Goal: Task Accomplishment & Management: Manage account settings

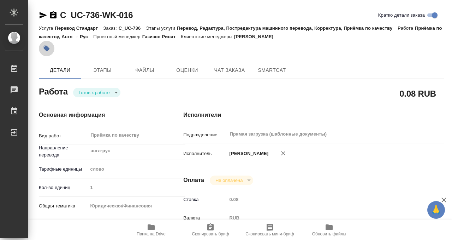
click at [49, 48] on icon "button" at bounding box center [47, 49] width 6 height 6
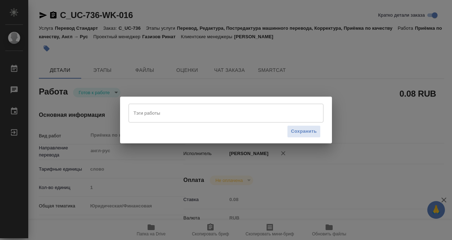
click at [181, 106] on div "Тэги работы" at bounding box center [226, 113] width 195 height 18
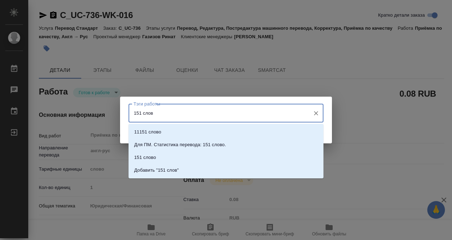
type input "151 слово"
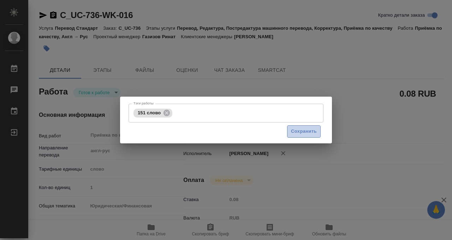
click at [304, 135] on span "Сохранить" at bounding box center [304, 131] width 26 height 8
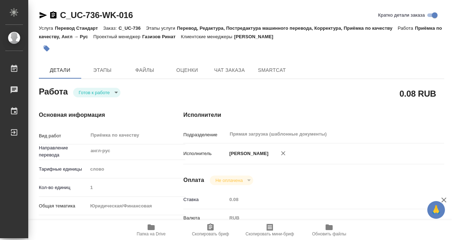
click at [106, 89] on body "🙏 .cls-1 fill:#fff; AWATERA Kobzeva Elizaveta Работы 0 Чаты График Выйти C_UC-7…" at bounding box center [226, 120] width 452 height 240
type input "readyForWork"
type input "англ-рус"
type input "5a8b1489cc6b4906c91bfd90"
type input "1"
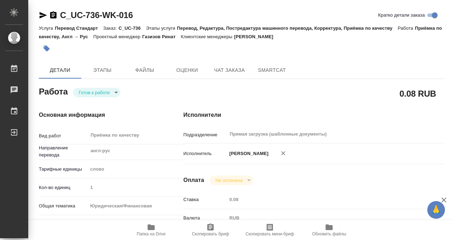
type input "yr-fn"
type input "5f647205b73bc97568ca66bf"
checkbox input "true"
type input "11.09.2025 16:00"
type input "11.09.2025 17:00"
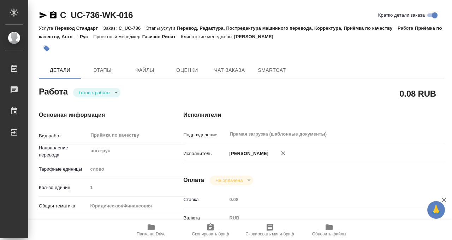
type input "11.09.2025 17:00"
type input "Прямая загрузка (шаблонные документы)"
type input "notPayed"
type input "0.08"
type input "RUB"
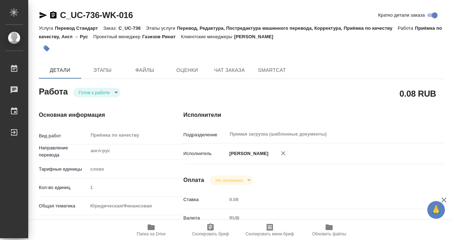
type input "Кобзева Елизавета"
type input "C_UC-736"
type input "Перевод Стандарт"
type input "Перевод, Редактура, Постредактура машинного перевода, Корректура, Приёмка по ка…"
type input "Димитриева Юлия"
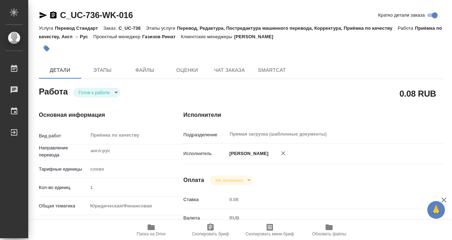
type input "/Clients/УНИВЕР Капитал/Orders/C_UC-736"
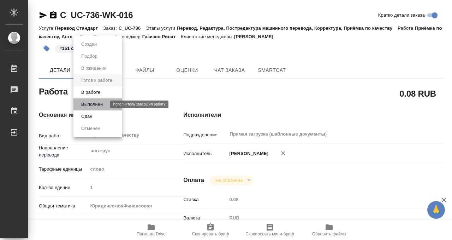
click at [102, 108] on button "Выполнен" at bounding box center [92, 104] width 26 height 8
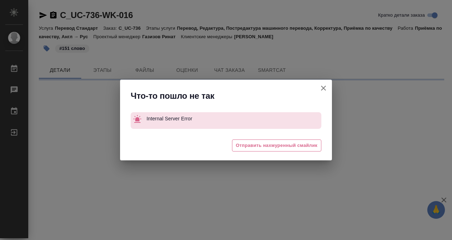
click at [97, 70] on div "Что-то пошло не так Internal Server Error 😔 Отправить нахмуренный смайлик" at bounding box center [226, 120] width 452 height 240
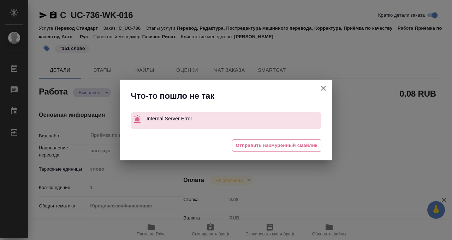
type textarea "x"
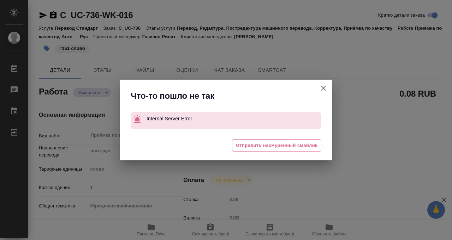
type textarea "x"
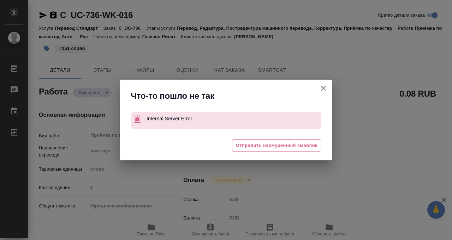
click at [322, 86] on icon "button" at bounding box center [323, 88] width 8 height 8
type textarea "x"
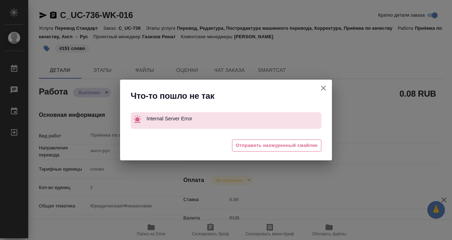
type textarea "x"
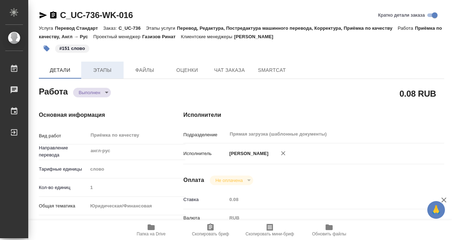
click at [104, 69] on span "Этапы" at bounding box center [103, 70] width 34 height 9
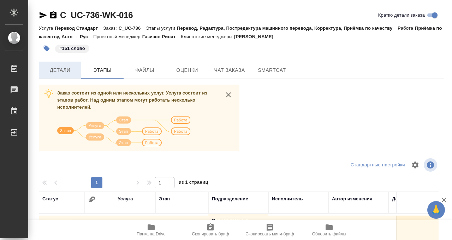
click at [59, 70] on span "Детали" at bounding box center [60, 70] width 34 height 9
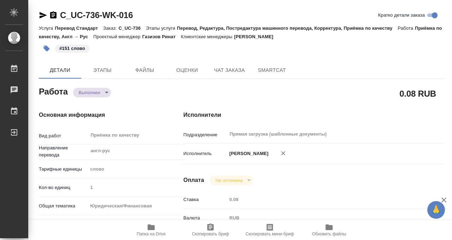
type textarea "x"
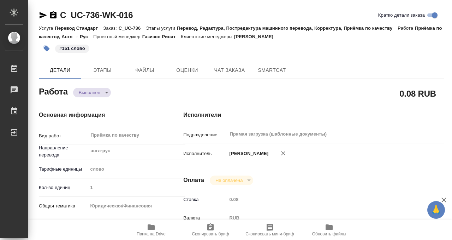
type textarea "x"
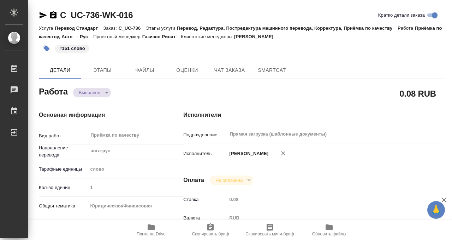
click at [54, 14] on icon "button" at bounding box center [53, 14] width 6 height 7
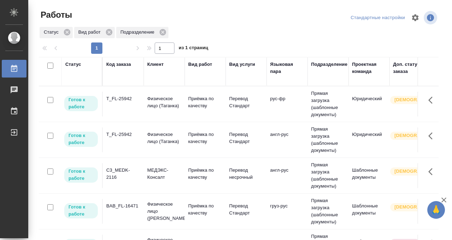
click at [75, 63] on div "Статус" at bounding box center [73, 64] width 16 height 7
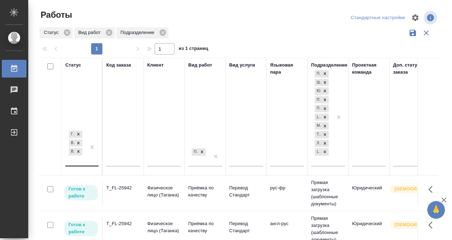
click at [85, 159] on div "Готов к работе В работе В ожидании" at bounding box center [75, 147] width 20 height 36
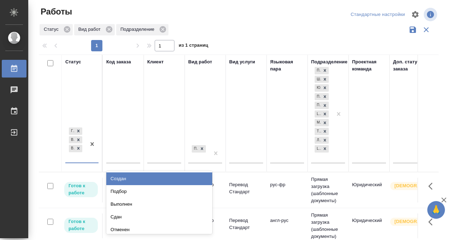
scroll to position [4, 0]
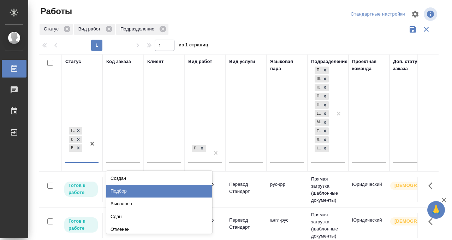
click at [145, 192] on div "Подбор" at bounding box center [159, 190] width 106 height 13
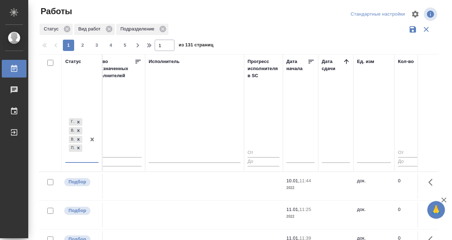
scroll to position [0, 428]
click at [345, 63] on icon at bounding box center [346, 61] width 7 height 7
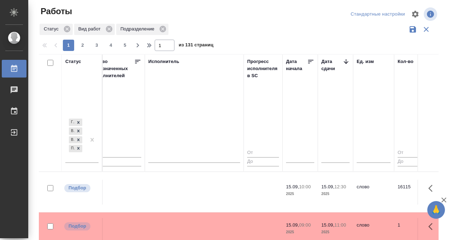
scroll to position [75, 428]
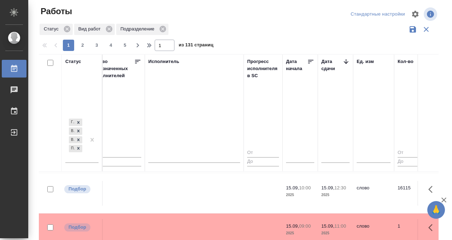
click at [213, 188] on td at bounding box center [194, 193] width 99 height 25
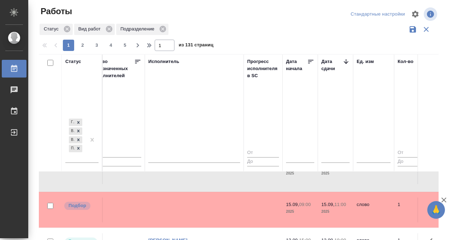
scroll to position [102, 428]
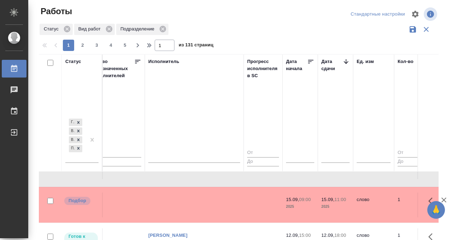
click at [212, 205] on td at bounding box center [194, 204] width 99 height 25
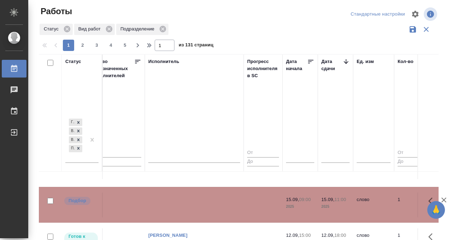
click at [212, 205] on td at bounding box center [194, 204] width 99 height 25
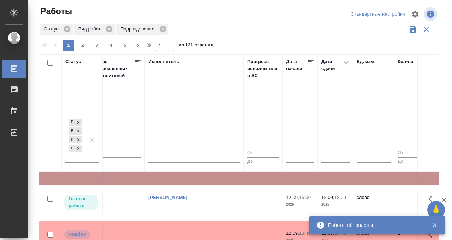
scroll to position [142, 428]
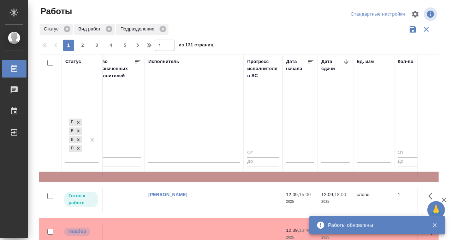
click at [188, 207] on td "Кобзева Елизавета" at bounding box center [194, 199] width 99 height 25
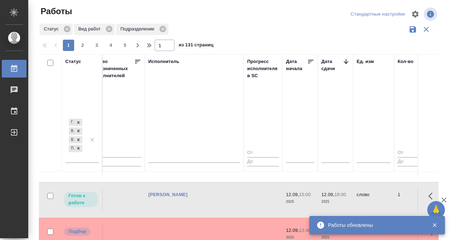
scroll to position [166, 428]
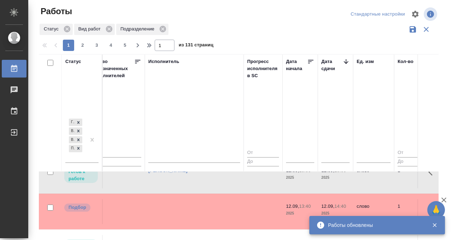
click at [185, 213] on td at bounding box center [194, 211] width 99 height 25
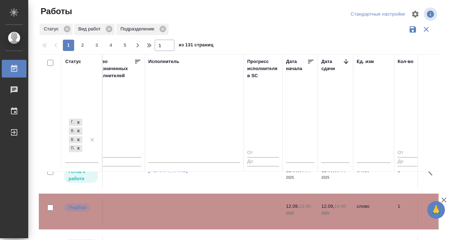
click at [185, 213] on td at bounding box center [194, 211] width 99 height 25
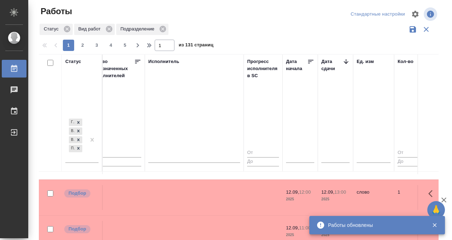
scroll to position [289, 428]
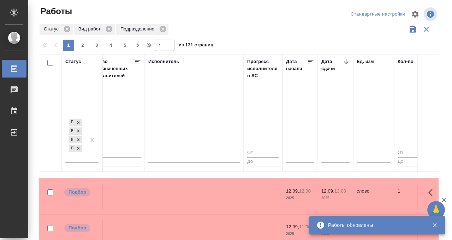
click at [206, 196] on td at bounding box center [194, 196] width 99 height 25
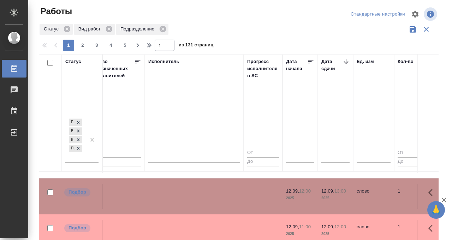
click at [204, 198] on td at bounding box center [194, 196] width 99 height 25
click at [196, 223] on td at bounding box center [194, 231] width 99 height 25
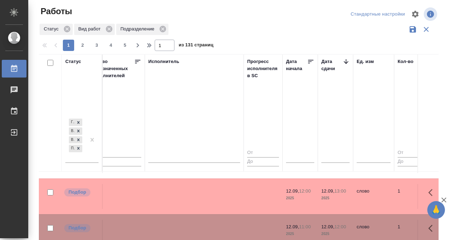
click at [196, 223] on td at bounding box center [194, 231] width 99 height 25
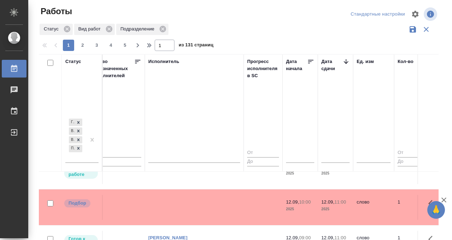
scroll to position [431, 428]
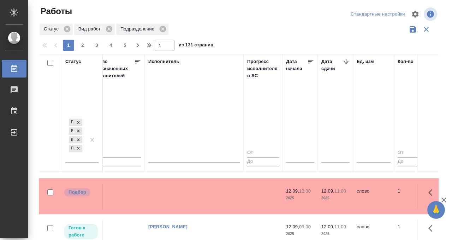
click at [200, 200] on td at bounding box center [194, 196] width 99 height 25
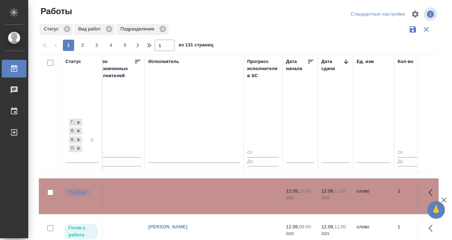
click at [200, 200] on td at bounding box center [194, 196] width 99 height 25
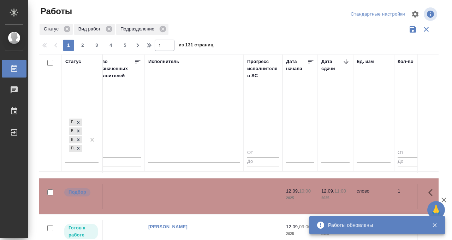
scroll to position [494, 428]
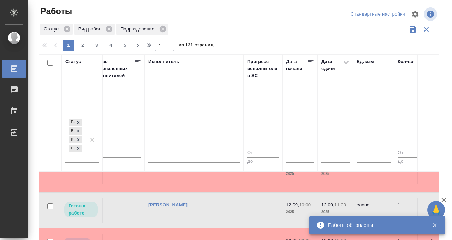
click at [187, 192] on tbody "Готов к работе C_HUAWEI-762 Huawei Приёмка по качеству Технический перевод англ…" at bounding box center [376, 120] width 1531 height 886
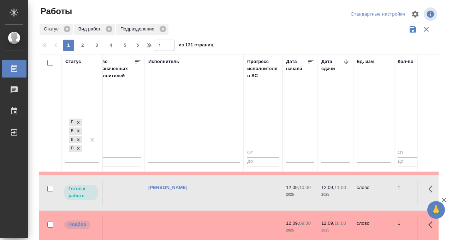
scroll to position [543, 428]
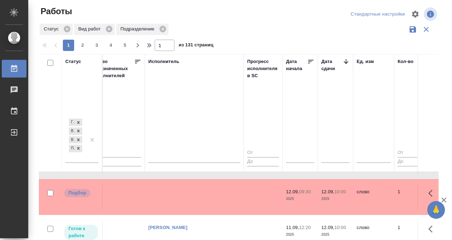
click at [185, 199] on td at bounding box center [194, 196] width 99 height 25
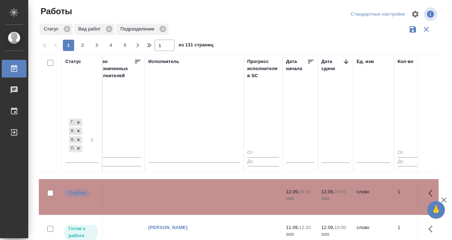
click at [185, 199] on td at bounding box center [194, 196] width 99 height 25
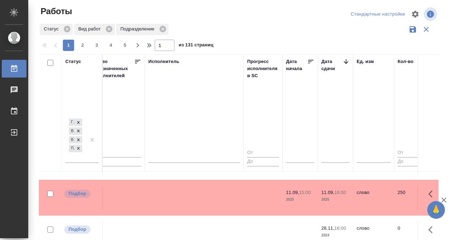
scroll to position [684, 428]
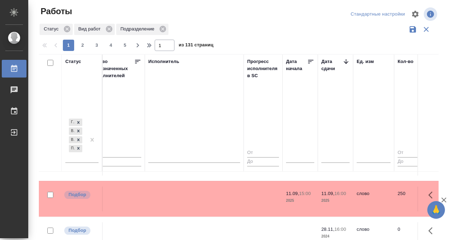
click at [191, 201] on td at bounding box center [194, 198] width 99 height 25
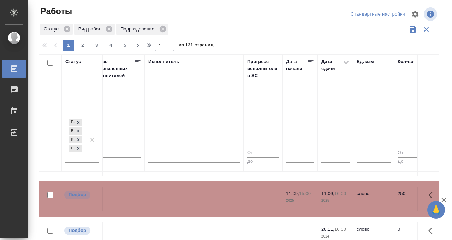
click at [191, 201] on td at bounding box center [194, 198] width 99 height 25
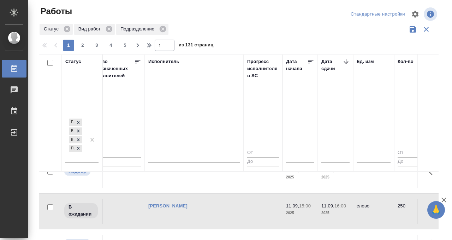
scroll to position [663, 428]
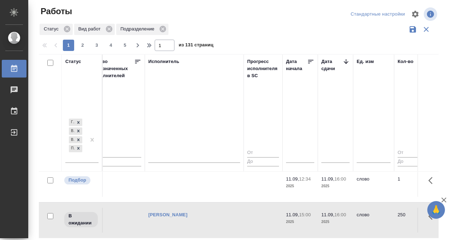
click at [203, 200] on tr "Подбор BEG_FL-6273 Физическое лицо (Беговая) Приёмка по качеству Перевод станд.…" at bounding box center [376, 184] width 1531 height 36
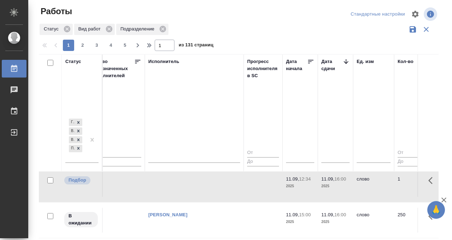
click at [206, 188] on td at bounding box center [194, 184] width 99 height 25
click at [16, 71] on icon at bounding box center [14, 68] width 6 height 7
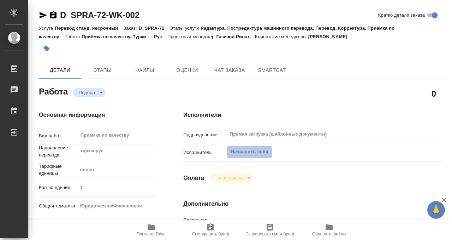
click at [244, 152] on span "Назначить себя" at bounding box center [249, 152] width 37 height 8
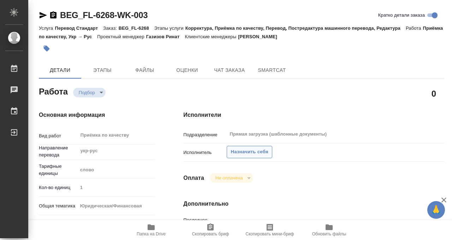
click at [246, 152] on span "Назначить себя" at bounding box center [249, 152] width 37 height 8
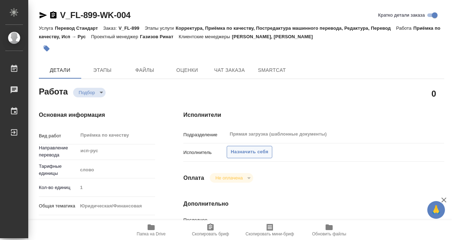
click at [242, 153] on span "Назначить себя" at bounding box center [249, 152] width 37 height 8
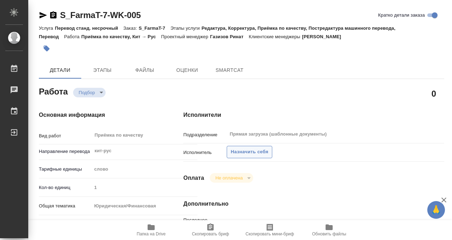
click at [258, 151] on span "Назначить себя" at bounding box center [249, 152] width 37 height 8
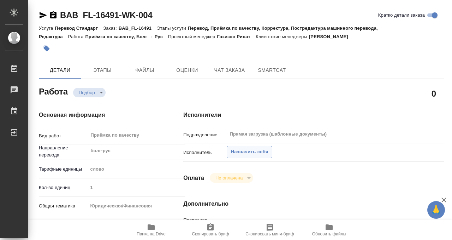
click at [251, 149] on span "Назначить себя" at bounding box center [249, 152] width 37 height 8
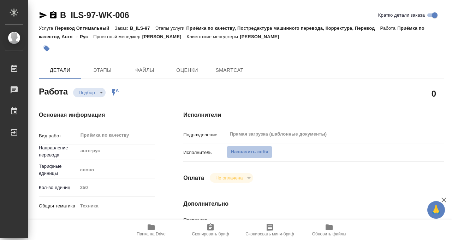
click at [240, 152] on span "Назначить себя" at bounding box center [249, 152] width 37 height 8
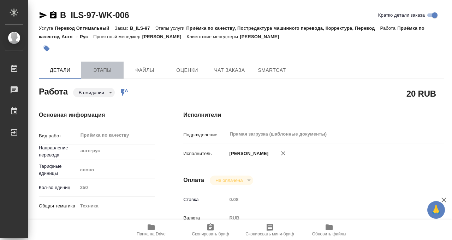
click at [102, 73] on span "Этапы" at bounding box center [103, 70] width 34 height 9
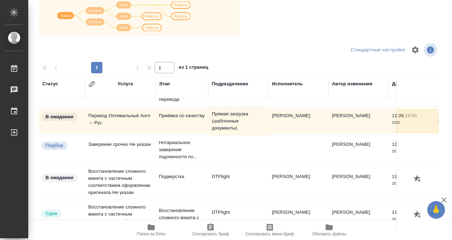
scroll to position [129, 0]
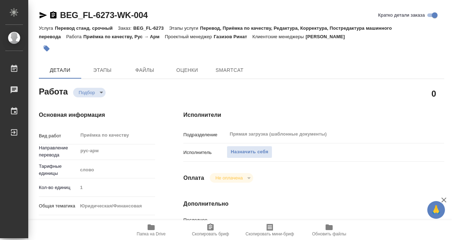
type textarea "x"
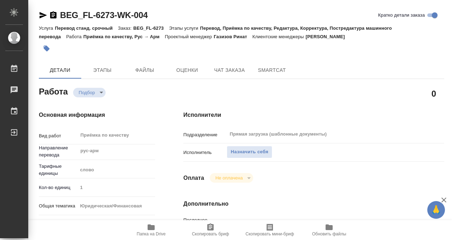
type textarea "x"
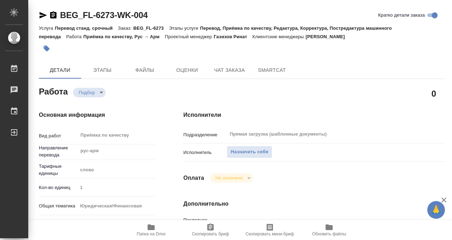
type textarea "x"
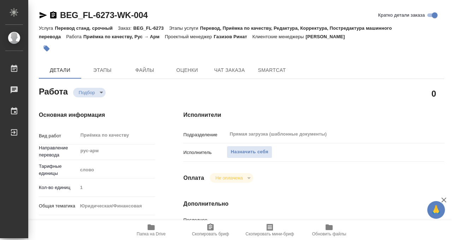
type textarea "x"
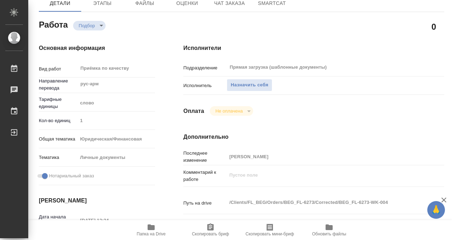
scroll to position [41, 0]
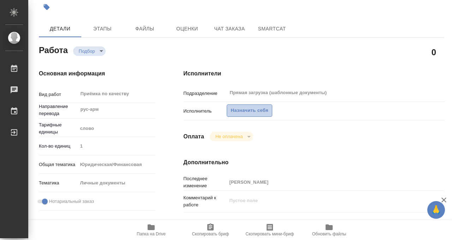
click at [258, 107] on span "Назначить себя" at bounding box center [249, 110] width 37 height 8
